Goal: Transaction & Acquisition: Purchase product/service

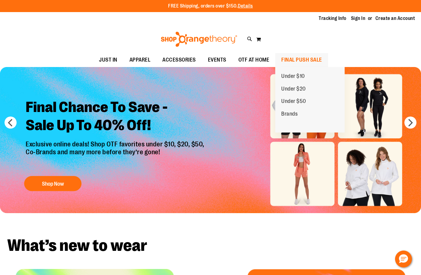
click at [302, 58] on span "FINAL PUSH SALE" at bounding box center [301, 60] width 41 height 14
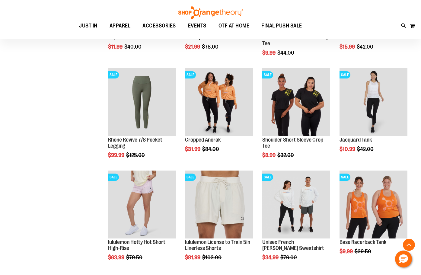
scroll to position [392, 0]
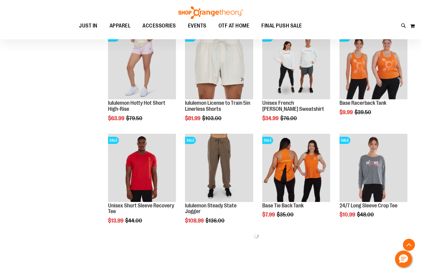
scroll to position [513, 0]
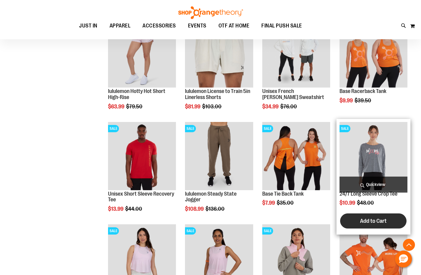
click at [375, 221] on span "Add to Cart" at bounding box center [373, 221] width 27 height 7
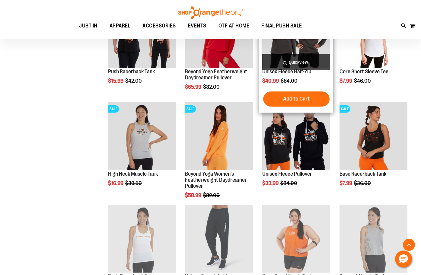
scroll to position [114, 0]
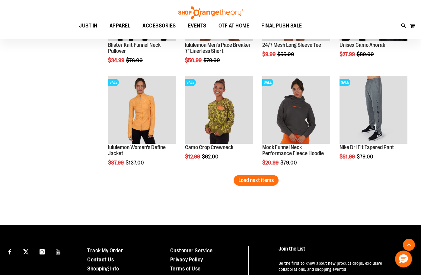
scroll to position [838, 0]
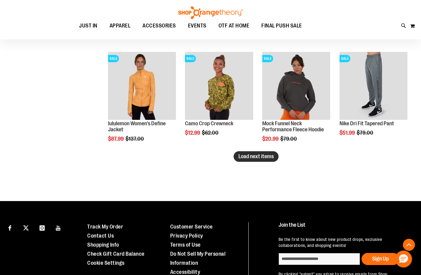
click at [257, 157] on span "Load next items" at bounding box center [255, 156] width 35 height 6
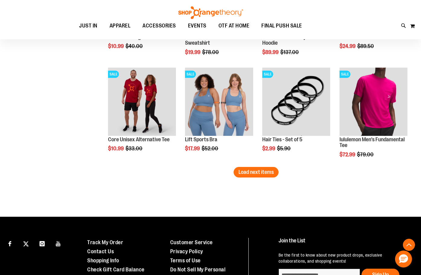
scroll to position [1140, 0]
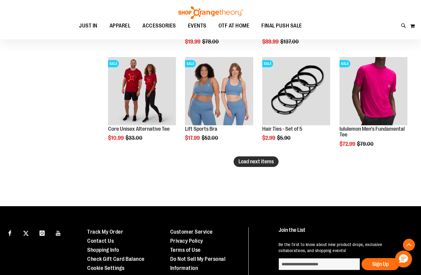
click at [241, 160] on span "Load next items" at bounding box center [255, 161] width 35 height 6
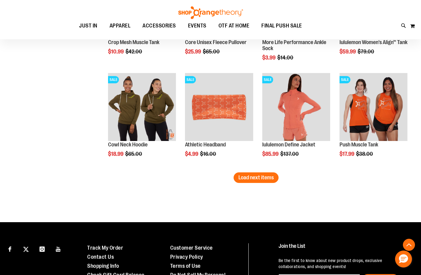
scroll to position [1442, 0]
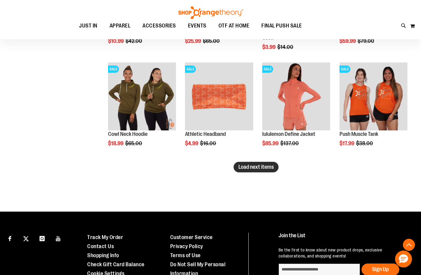
click at [258, 170] on span "Load next items" at bounding box center [255, 167] width 35 height 6
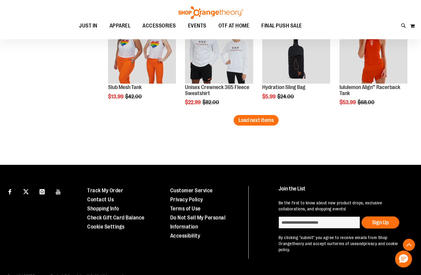
scroll to position [1804, 0]
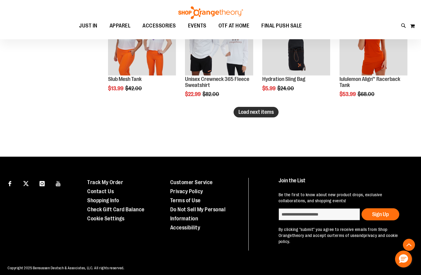
click at [256, 114] on span "Load next items" at bounding box center [255, 112] width 35 height 6
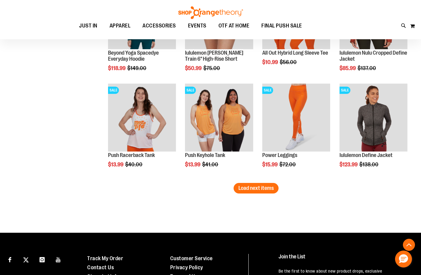
scroll to position [2045, 0]
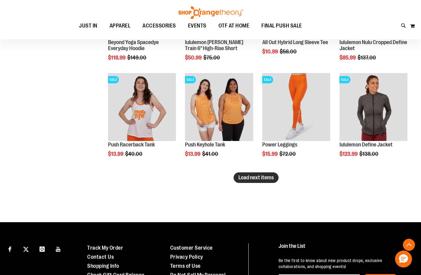
click at [247, 173] on button "Load next items" at bounding box center [256, 177] width 45 height 11
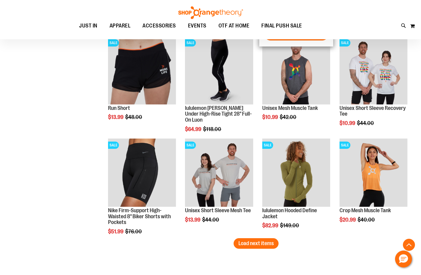
scroll to position [2317, 0]
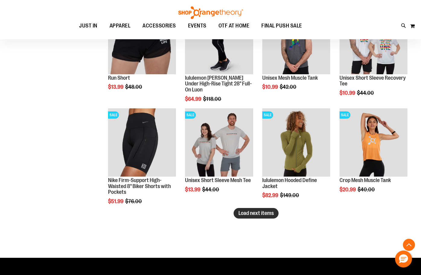
click at [239, 211] on span "Load next items" at bounding box center [255, 213] width 35 height 6
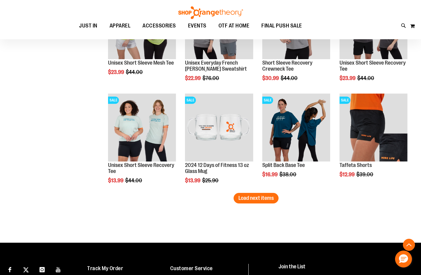
scroll to position [2679, 0]
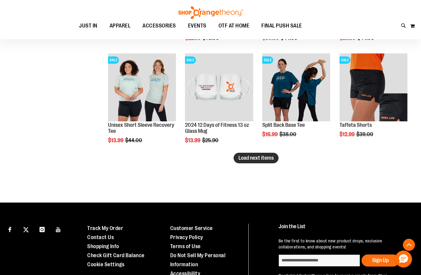
click at [260, 159] on span "Load next items" at bounding box center [255, 158] width 35 height 6
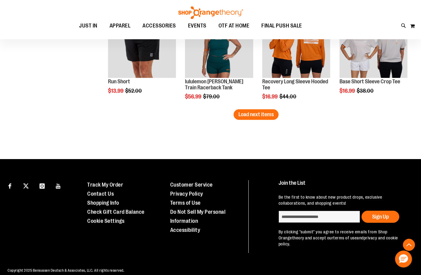
scroll to position [3039, 0]
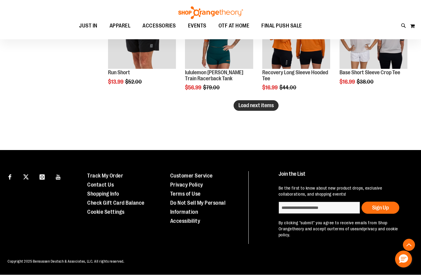
click at [255, 105] on span "Load next items" at bounding box center [255, 105] width 35 height 6
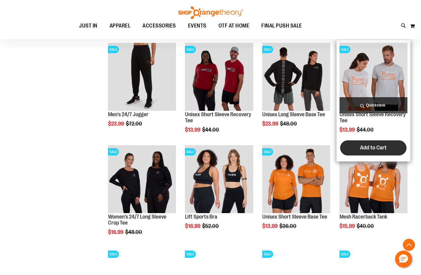
scroll to position [3069, 0]
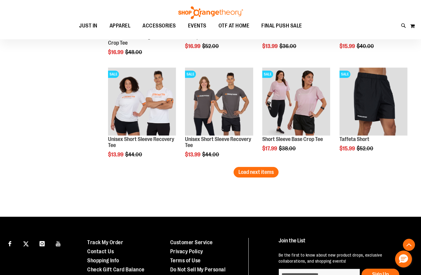
scroll to position [3280, 0]
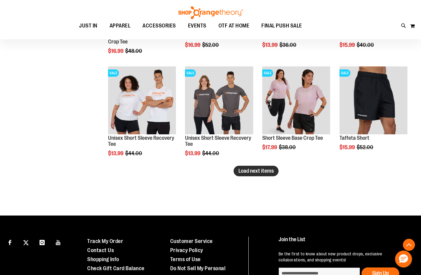
click at [268, 170] on span "Load next items" at bounding box center [255, 171] width 35 height 6
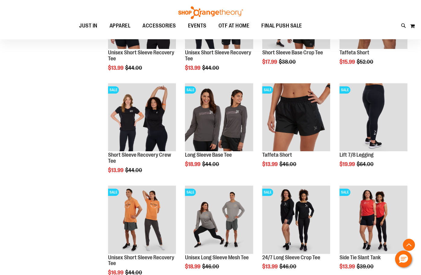
scroll to position [3401, 0]
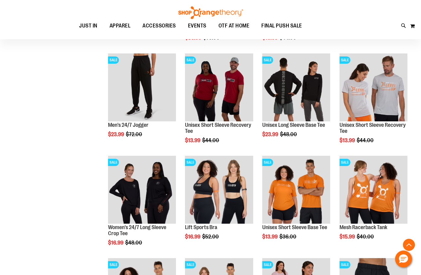
scroll to position [3099, 0]
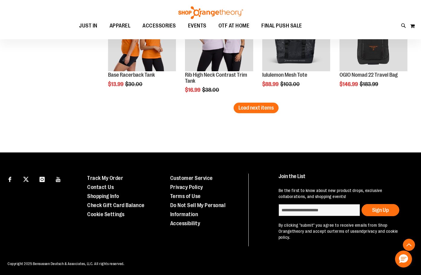
scroll to position [3653, 0]
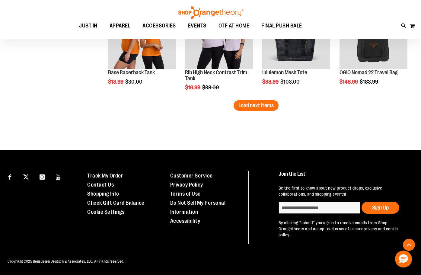
click at [241, 104] on span "Load next items" at bounding box center [255, 105] width 35 height 6
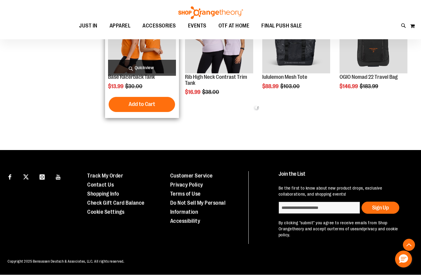
scroll to position [3653, 0]
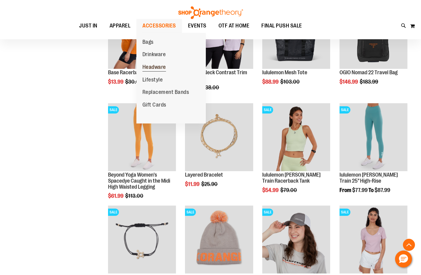
click at [158, 68] on span "Headware" at bounding box center [154, 68] width 24 height 8
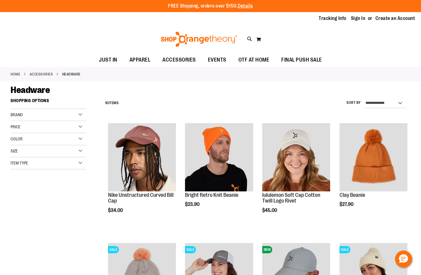
click at [41, 165] on div "Item Type" at bounding box center [48, 163] width 75 height 12
click at [40, 158] on div "Item Type" at bounding box center [48, 163] width 75 height 12
click at [38, 150] on div "Size" at bounding box center [48, 151] width 75 height 12
